Goal: Task Accomplishment & Management: Use online tool/utility

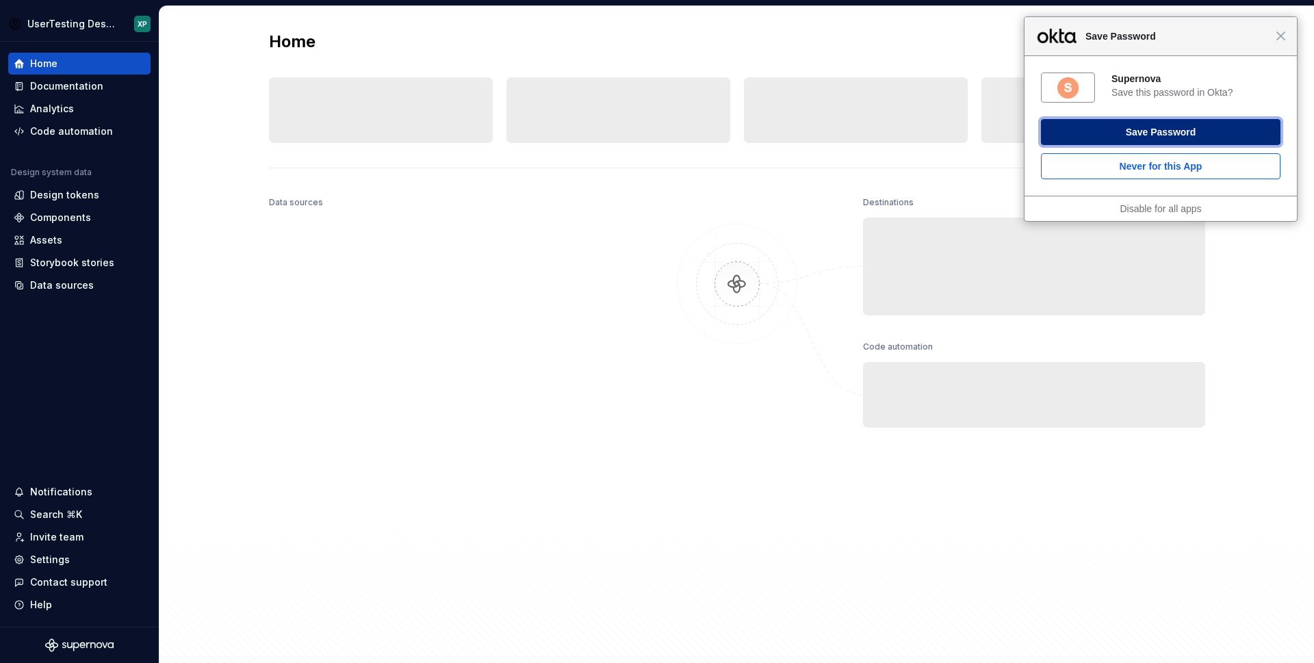
click at [1097, 130] on button "Save Password" at bounding box center [1160, 132] width 239 height 26
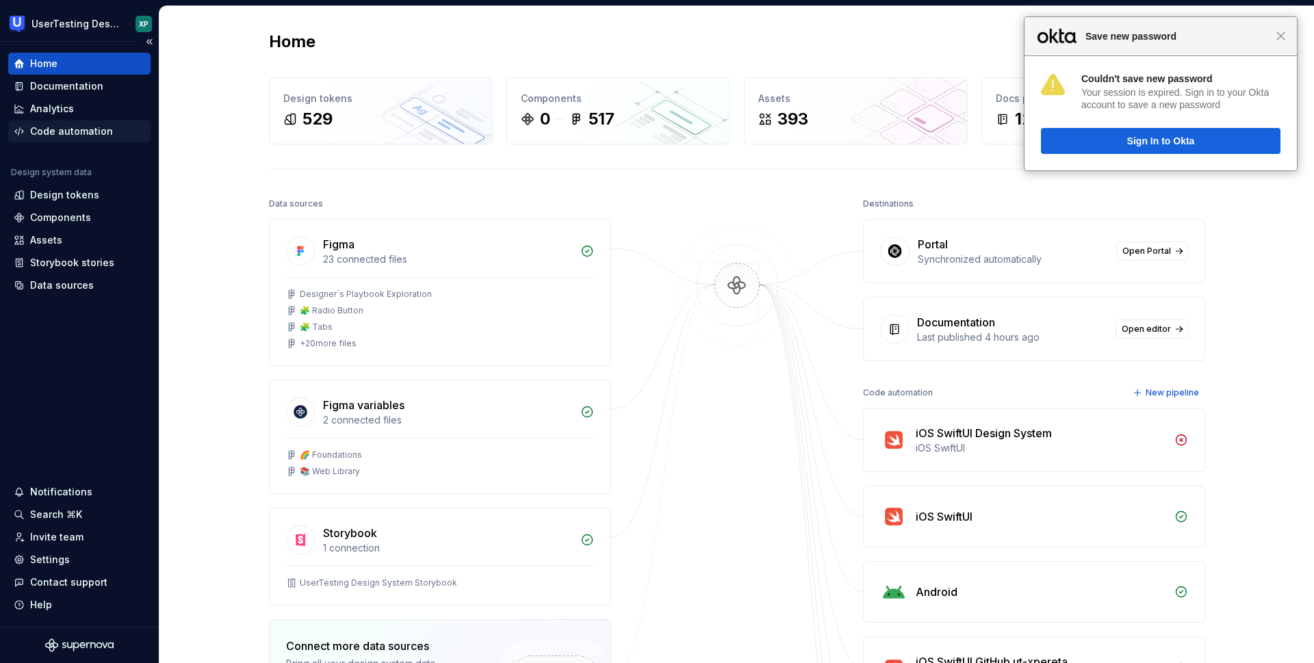
click at [72, 129] on div "Code automation" at bounding box center [71, 132] width 83 height 14
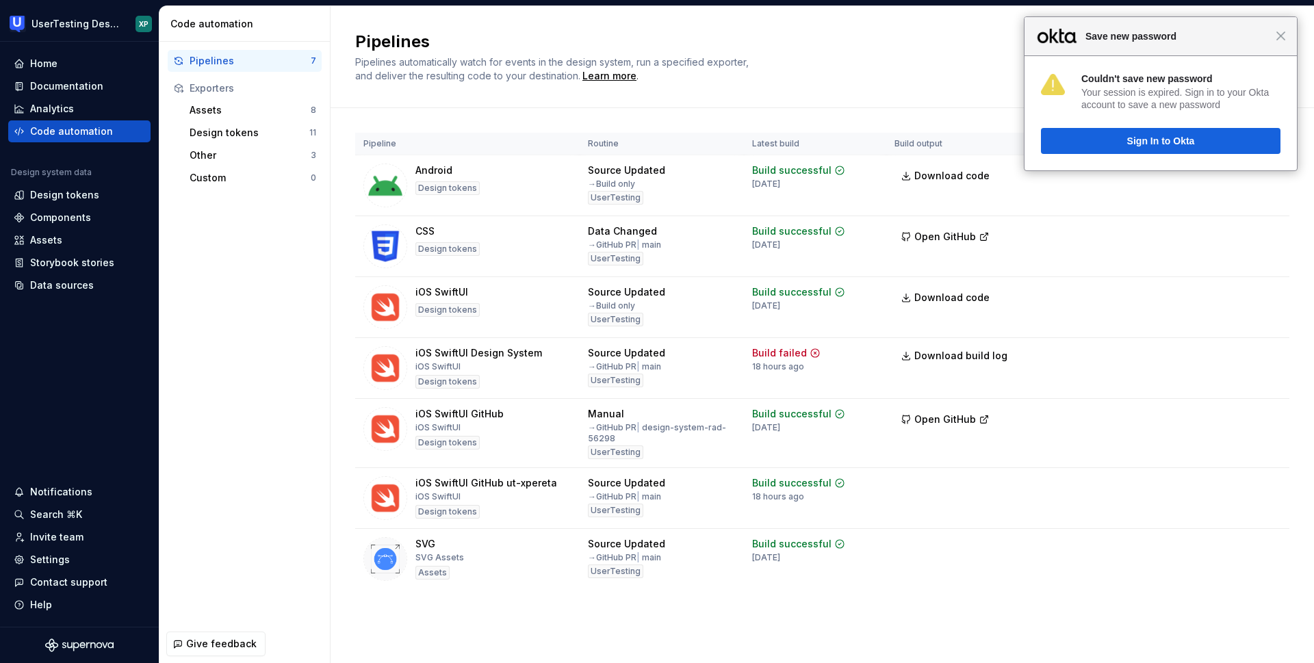
drag, startPoint x: 1281, startPoint y: 38, endPoint x: 972, endPoint y: 107, distance: 316.1
click at [1280, 38] on span "Close" at bounding box center [1280, 36] width 10 height 10
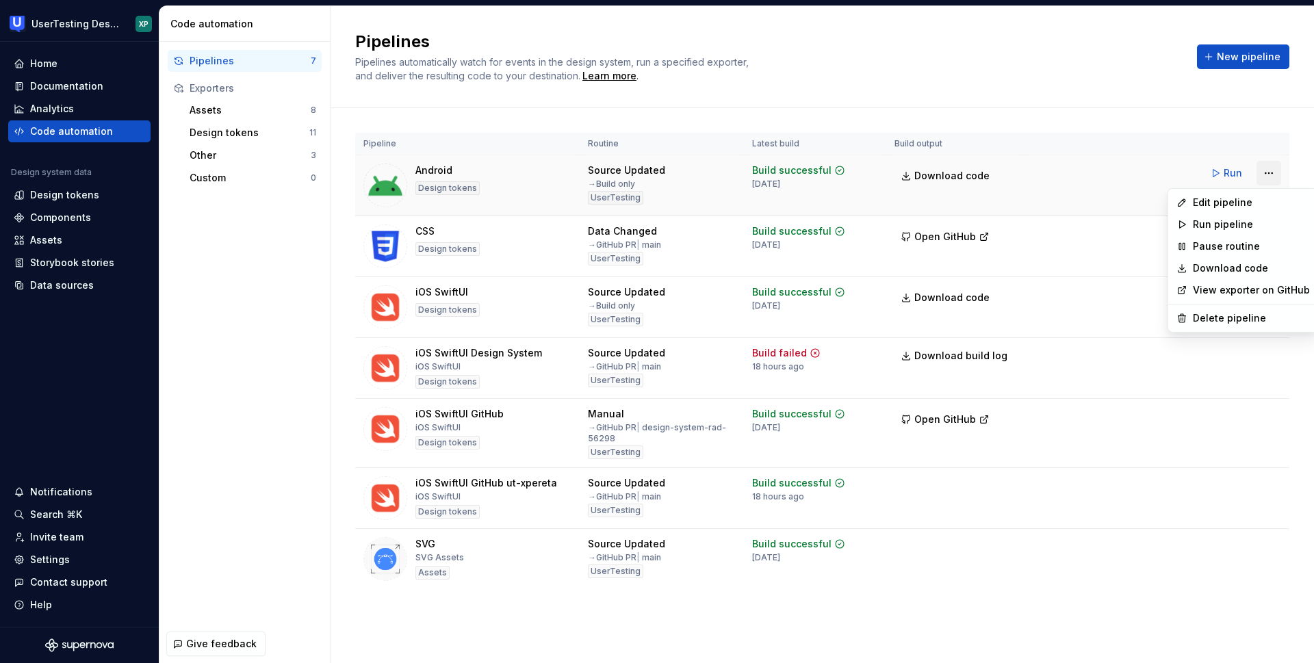
click at [1266, 172] on html "UserTesting Design System XP Home Documentation Analytics Code automation Desig…" at bounding box center [657, 331] width 1314 height 663
click at [1213, 203] on div "Edit pipeline" at bounding box center [1251, 203] width 117 height 14
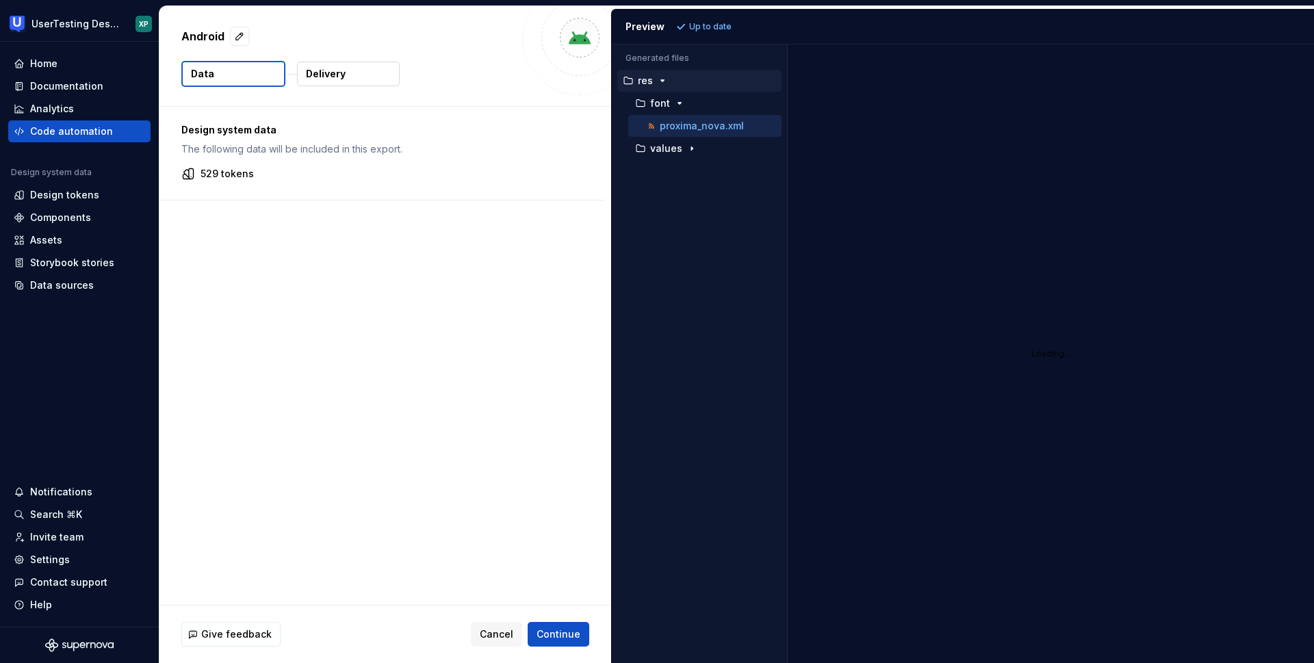
click at [363, 76] on button "Delivery" at bounding box center [348, 74] width 103 height 25
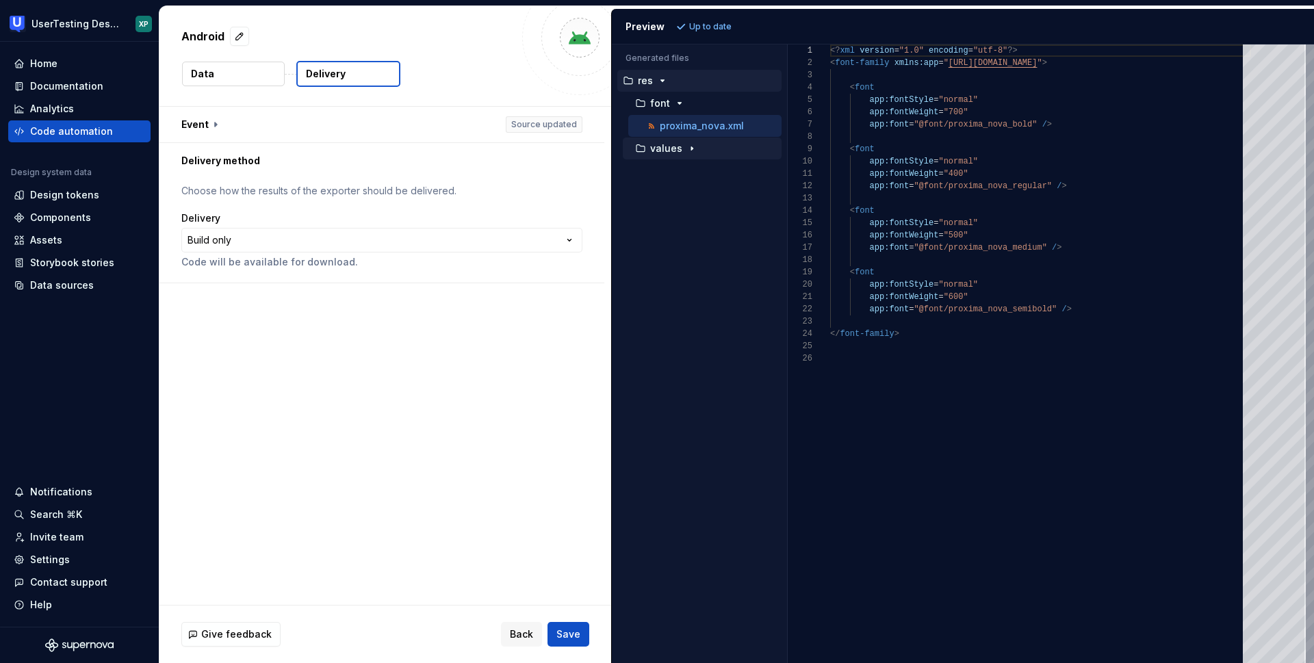
click at [687, 148] on icon "button" at bounding box center [691, 148] width 11 height 11
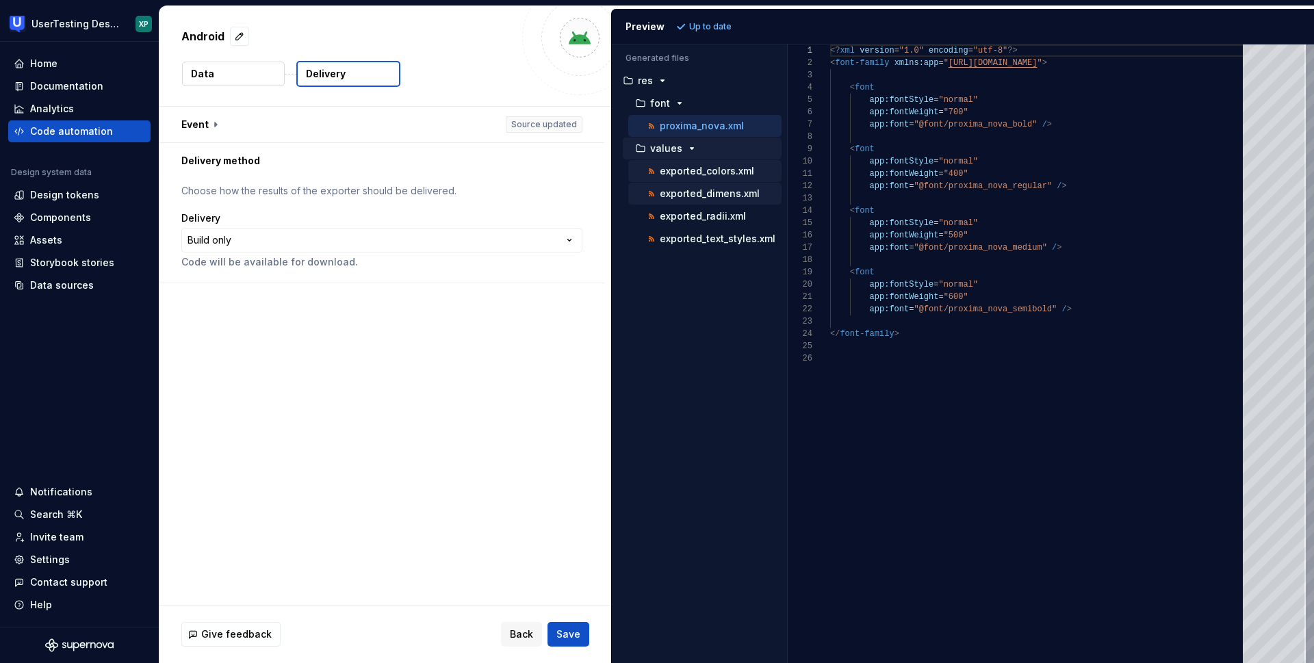
drag, startPoint x: 694, startPoint y: 170, endPoint x: 697, endPoint y: 182, distance: 11.8
click at [694, 170] on p "exported_colors.xml" at bounding box center [707, 171] width 94 height 11
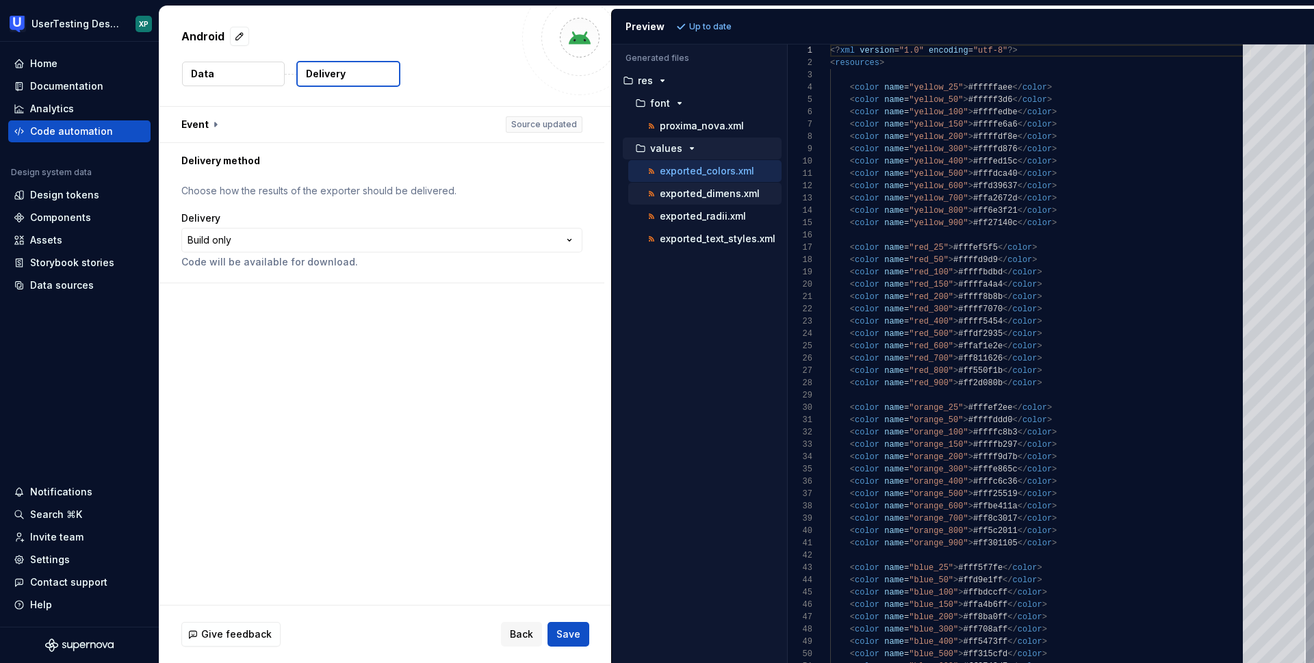
click at [694, 200] on button "exported_dimens.xml" at bounding box center [704, 193] width 153 height 15
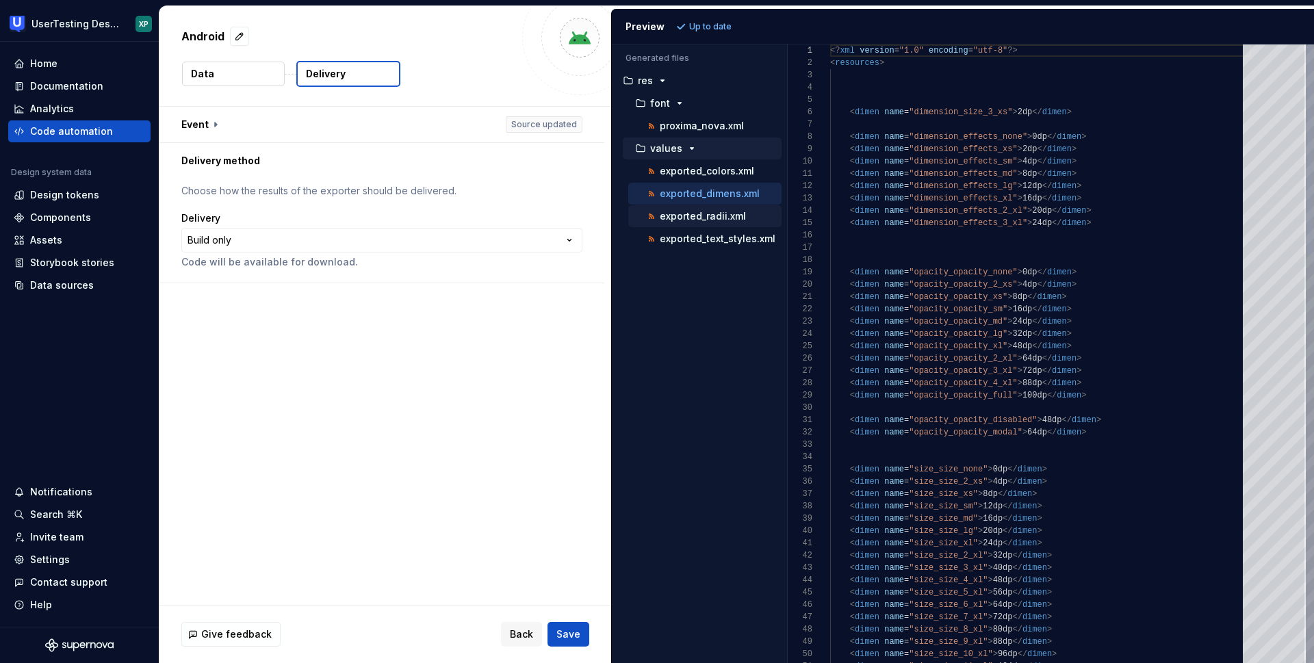
click at [697, 220] on p "exported_radii.xml" at bounding box center [703, 216] width 86 height 11
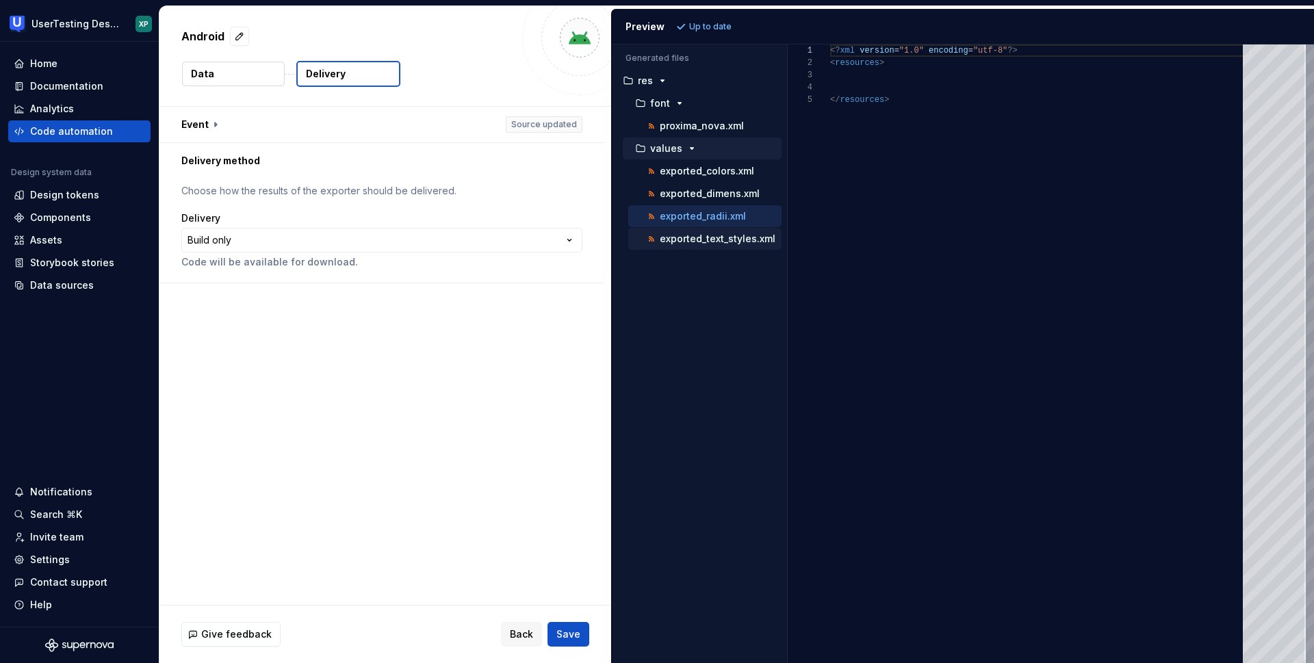
click at [690, 241] on p "exported_text_styles.xml" at bounding box center [718, 238] width 116 height 11
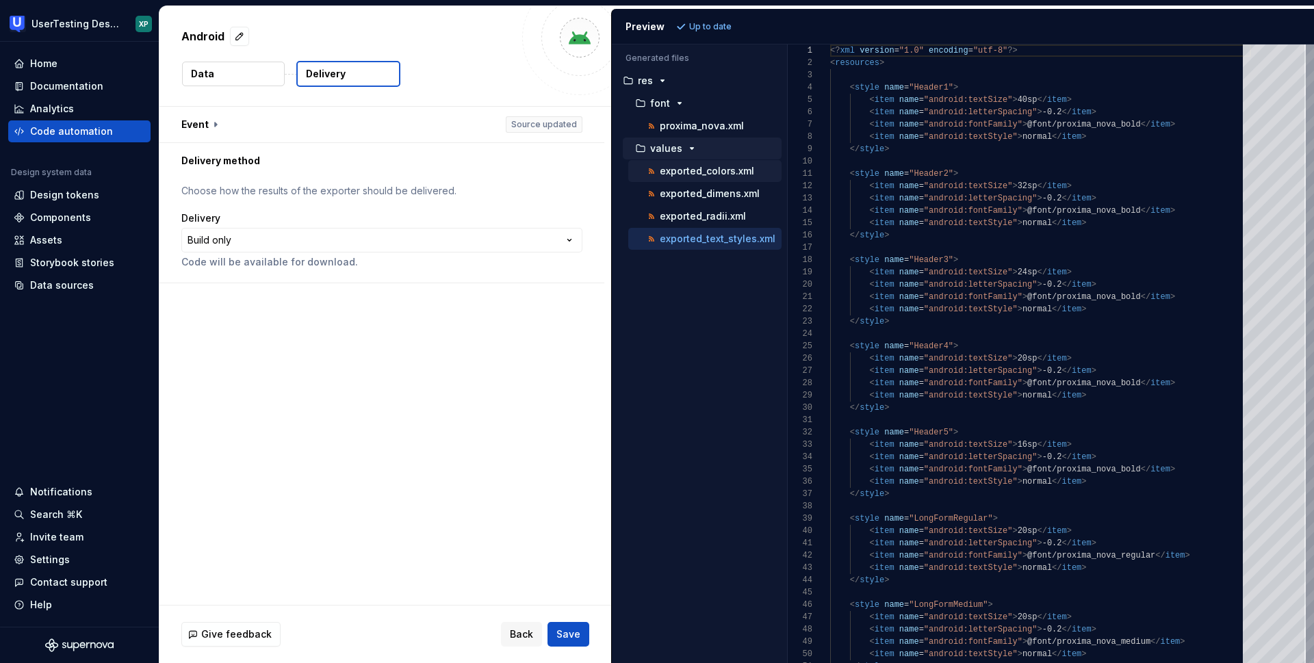
click at [694, 172] on p "exported_colors.xml" at bounding box center [707, 171] width 94 height 11
type textarea "**********"
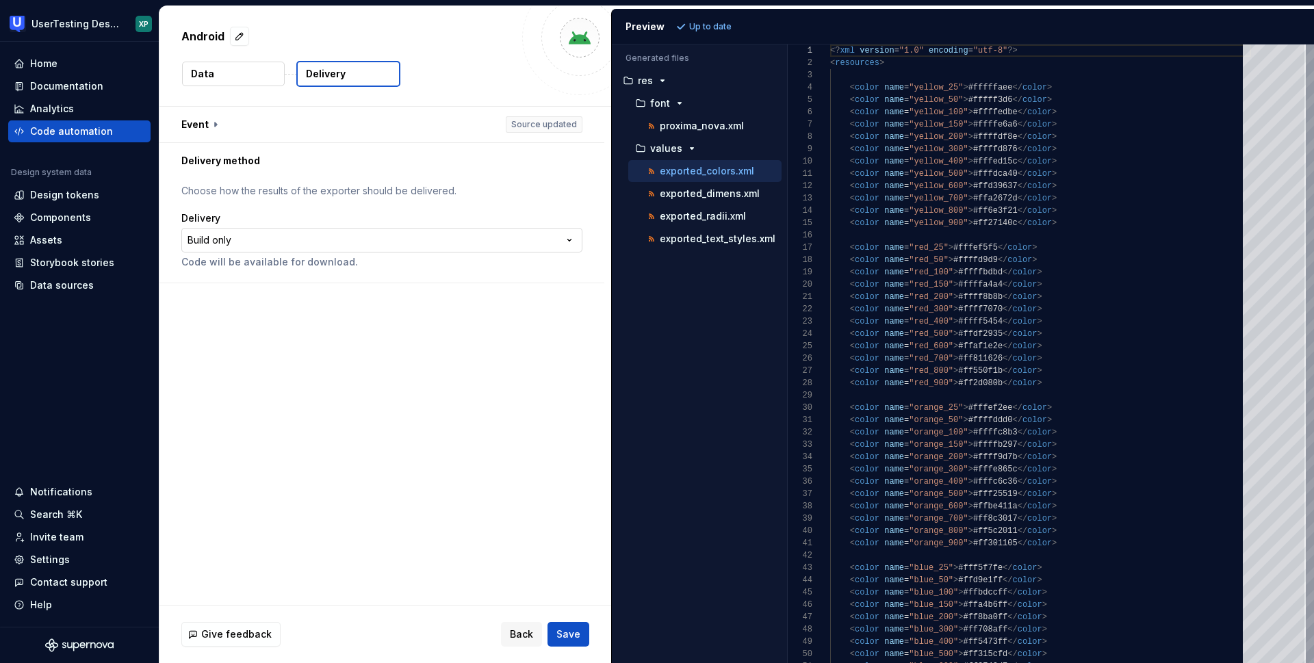
click at [231, 237] on html "**********" at bounding box center [657, 331] width 1314 height 663
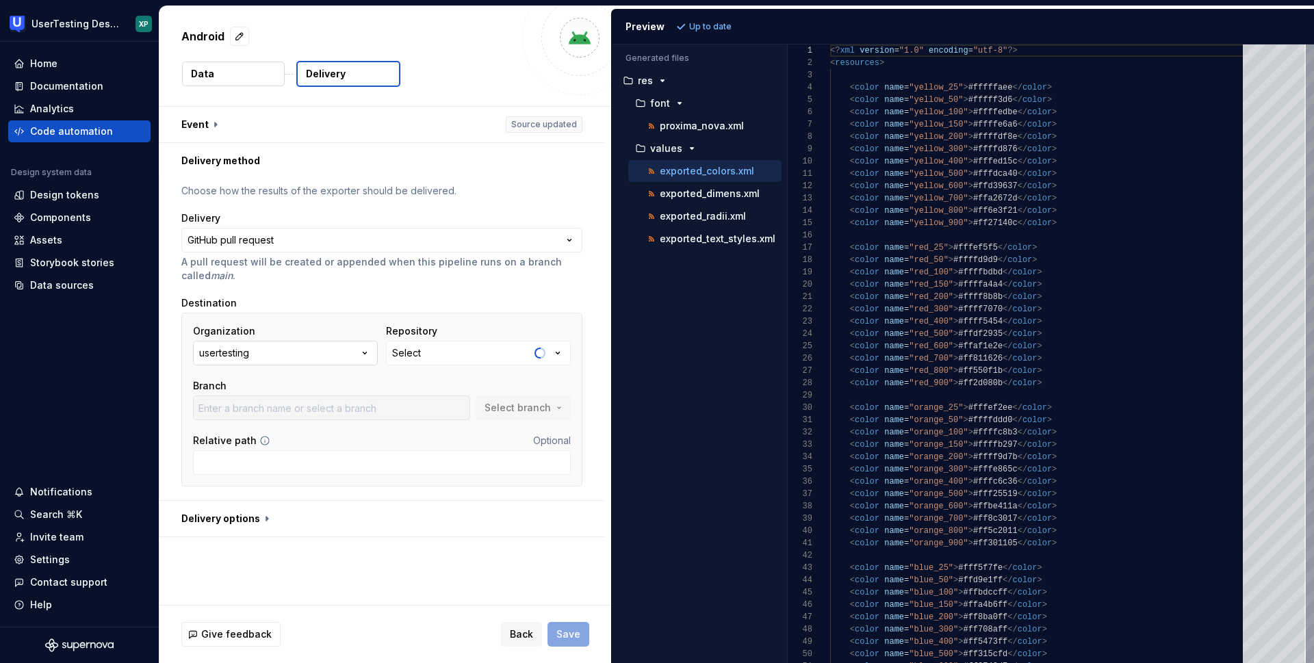
click at [358, 351] on icon "button" at bounding box center [365, 353] width 14 height 14
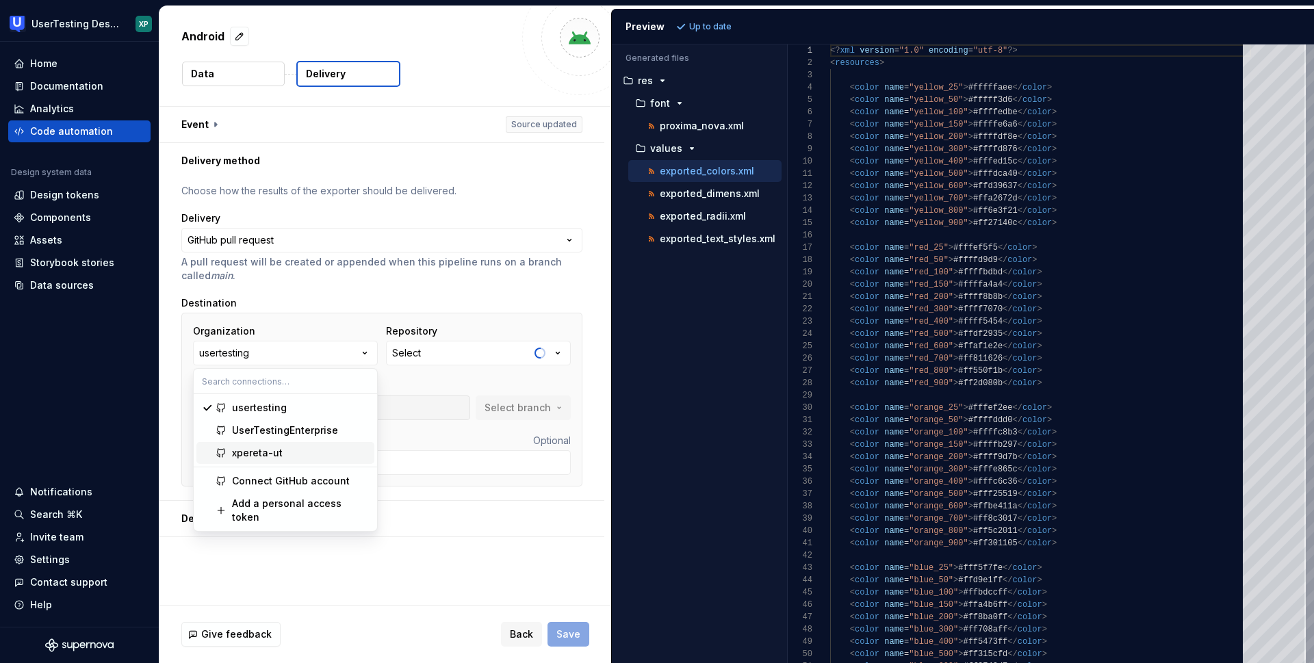
click at [283, 454] on div "xpereta-ut" at bounding box center [300, 453] width 137 height 14
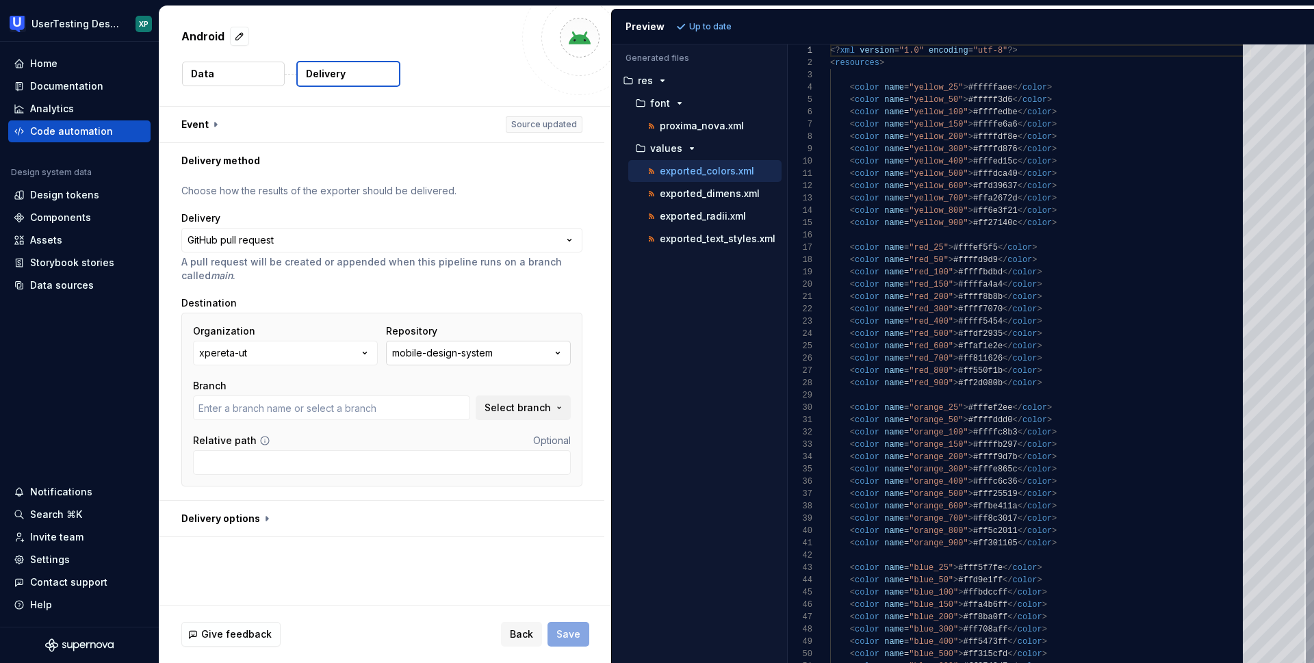
type input "main"
click at [554, 354] on icon "button" at bounding box center [558, 353] width 14 height 14
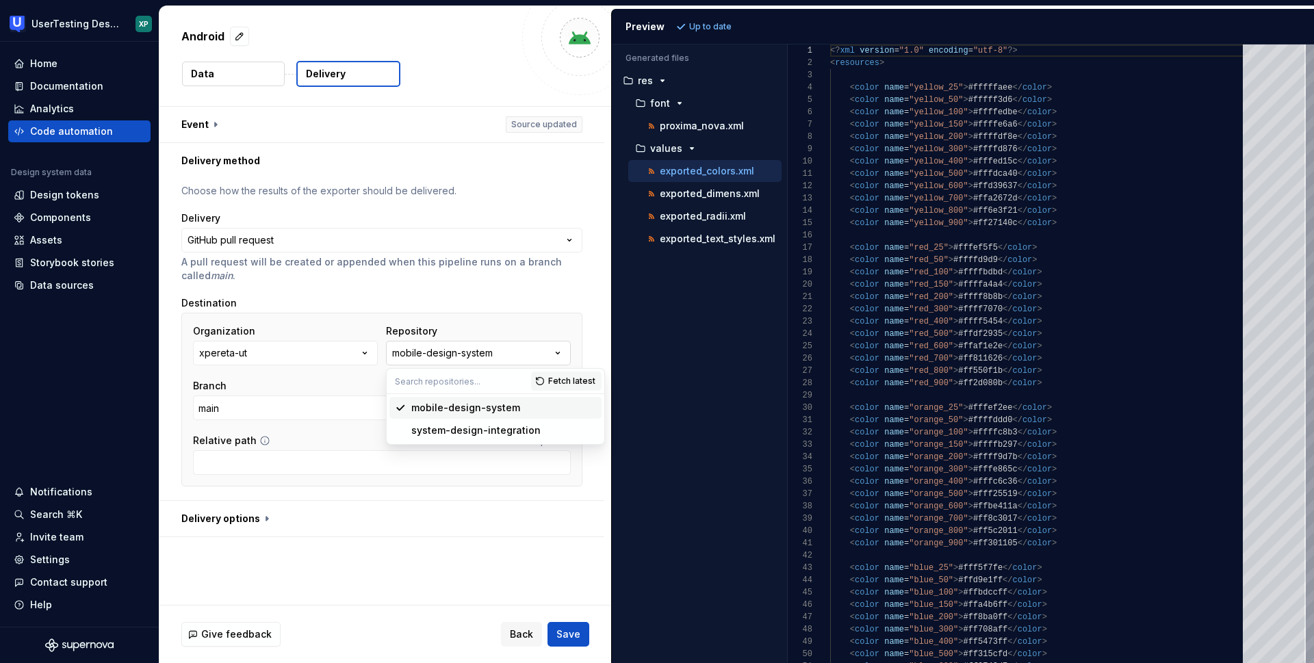
click at [554, 354] on icon "button" at bounding box center [558, 353] width 14 height 14
click at [326, 462] on input "Relative path" at bounding box center [382, 462] width 378 height 25
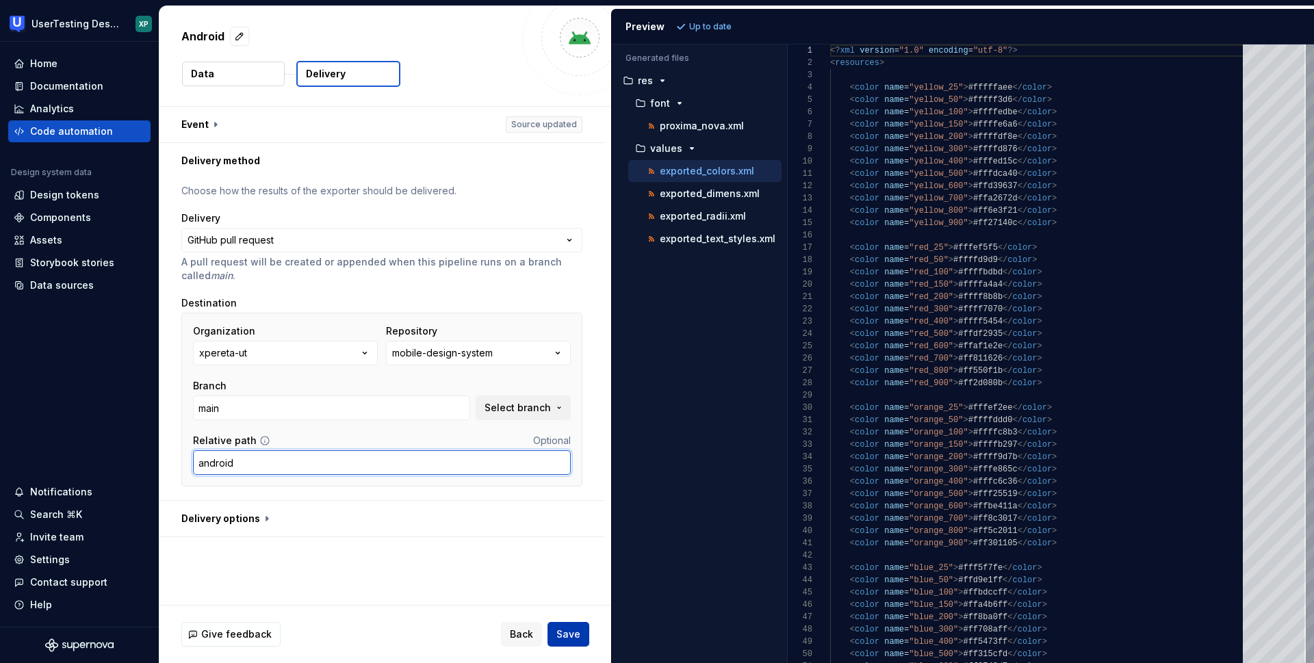
type input "android"
click at [576, 638] on span "Save" at bounding box center [568, 634] width 24 height 14
